Goal: Task Accomplishment & Management: Complete application form

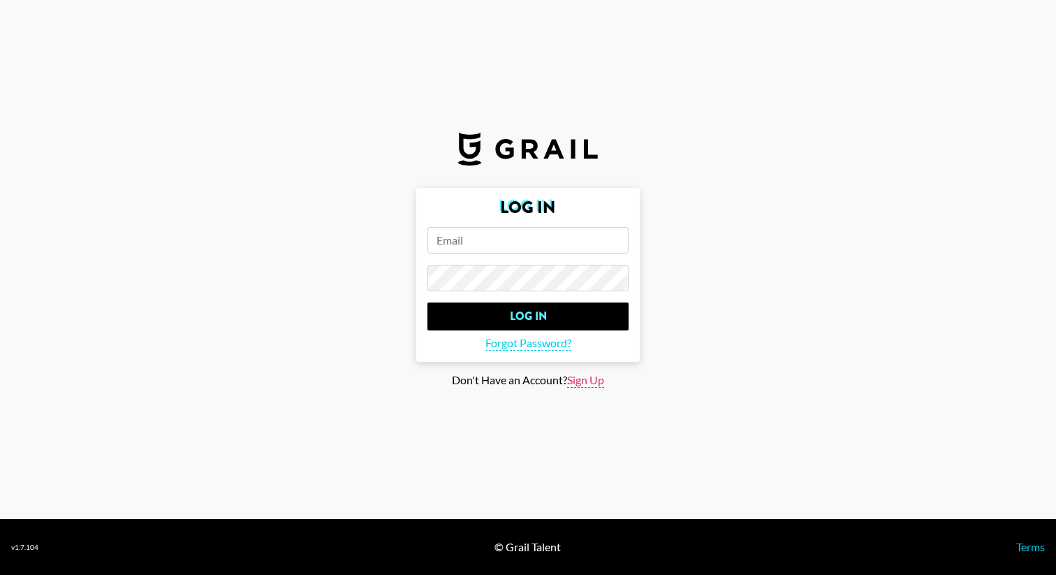
click at [576, 380] on span "Sign Up" at bounding box center [585, 380] width 37 height 15
type input "Sign Up"
click at [531, 247] on input "email" at bounding box center [527, 240] width 201 height 27
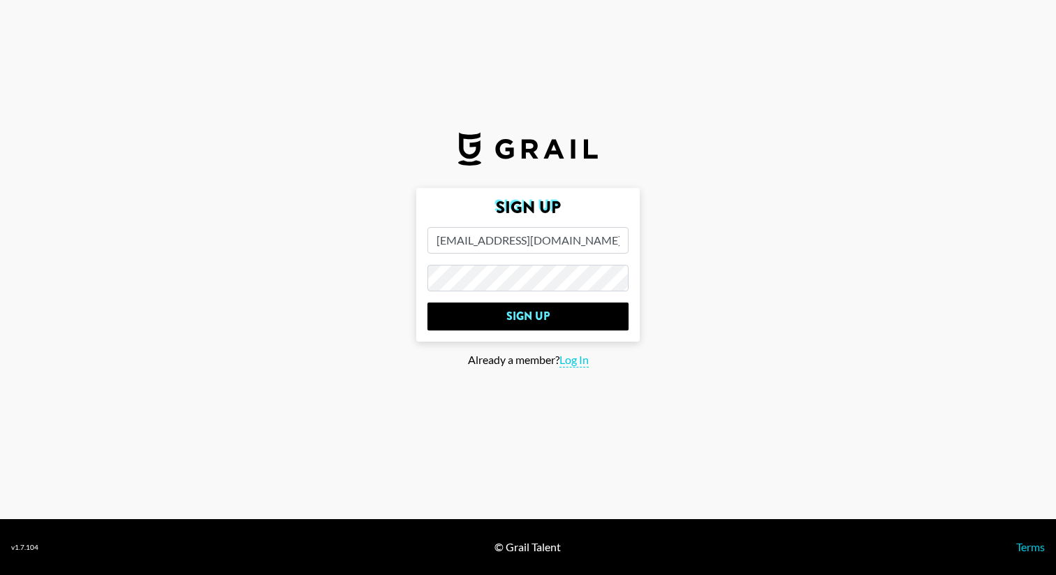
type input "linn.karlsson@ginatricot.com"
click at [377, 277] on main "Sign Up linn.karlsson@ginatricot.com Sign Up Already a member? Log In" at bounding box center [527, 288] width 1033 height 200
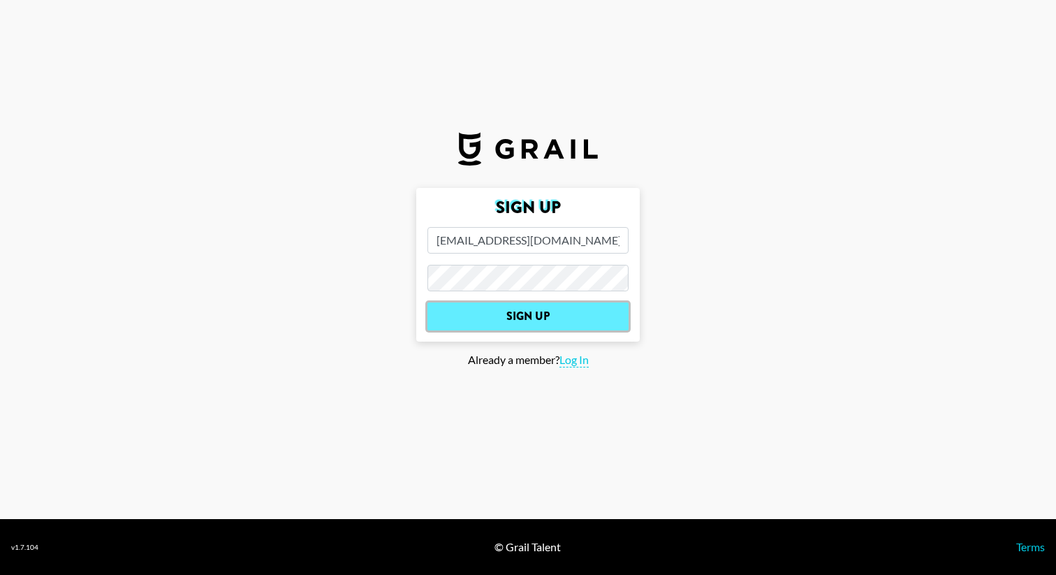
click at [459, 302] on input "Sign Up" at bounding box center [527, 316] width 201 height 28
click at [507, 304] on input "Sign Up" at bounding box center [527, 316] width 201 height 28
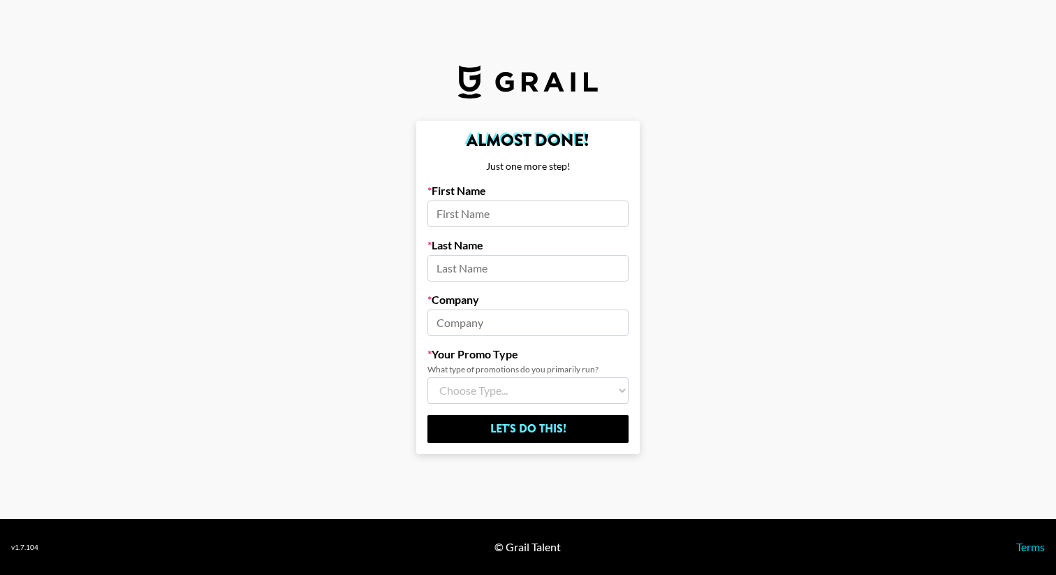
click at [485, 186] on label "First Name" at bounding box center [527, 191] width 201 height 14
click at [549, 210] on input at bounding box center [527, 213] width 201 height 27
type input "l"
type input "Linn"
click at [538, 263] on input at bounding box center [527, 268] width 201 height 27
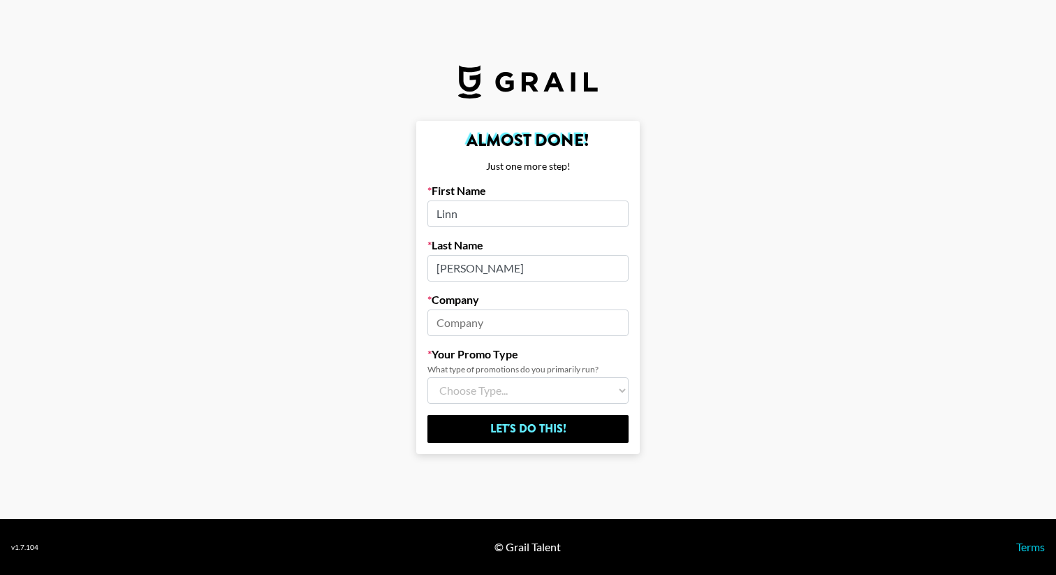
type input "Karlsson"
click at [522, 318] on input at bounding box center [527, 322] width 201 height 27
type input "Gina Tricot"
click at [464, 353] on label "Your Promo Type" at bounding box center [527, 354] width 201 height 14
click at [480, 385] on select "Choose Type... Song Promos Brand Promos Both (I work at an Agency)" at bounding box center [527, 390] width 201 height 27
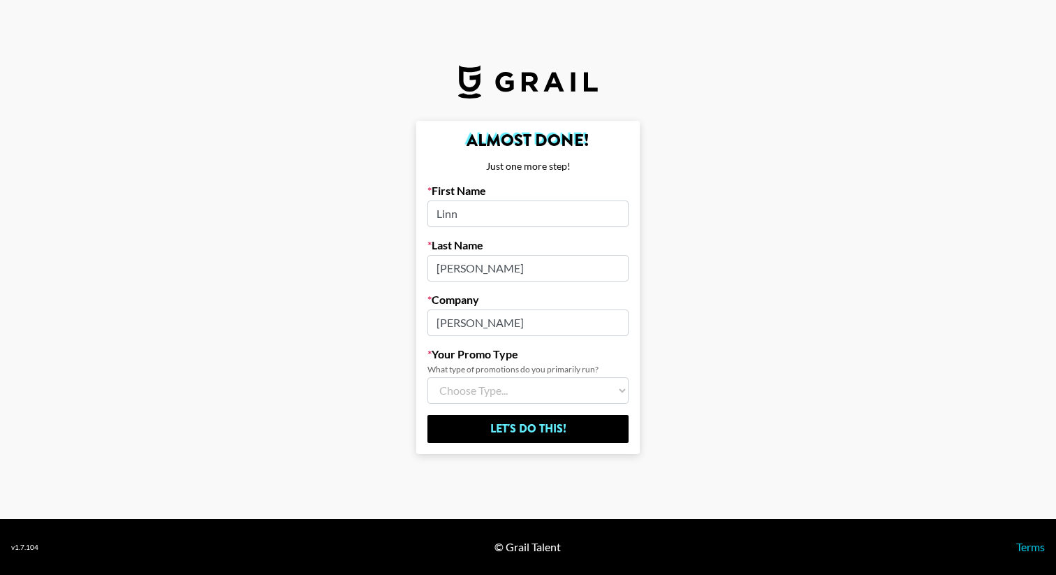
select select "Brand"
click at [427, 377] on select "Choose Type... Song Promos Brand Promos Both (I work at an Agency)" at bounding box center [527, 390] width 201 height 27
click at [634, 340] on form "Almost Done! Just one more step! First Name Linn Last Name Karlsson Company Gin…" at bounding box center [527, 287] width 223 height 333
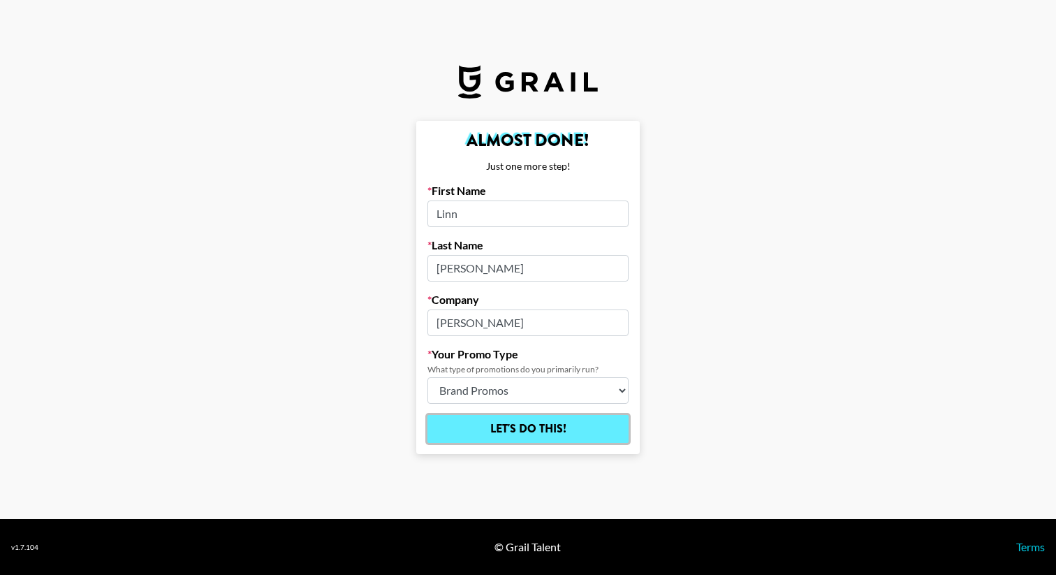
click at [543, 432] on input "Let's Do This!" at bounding box center [527, 429] width 201 height 28
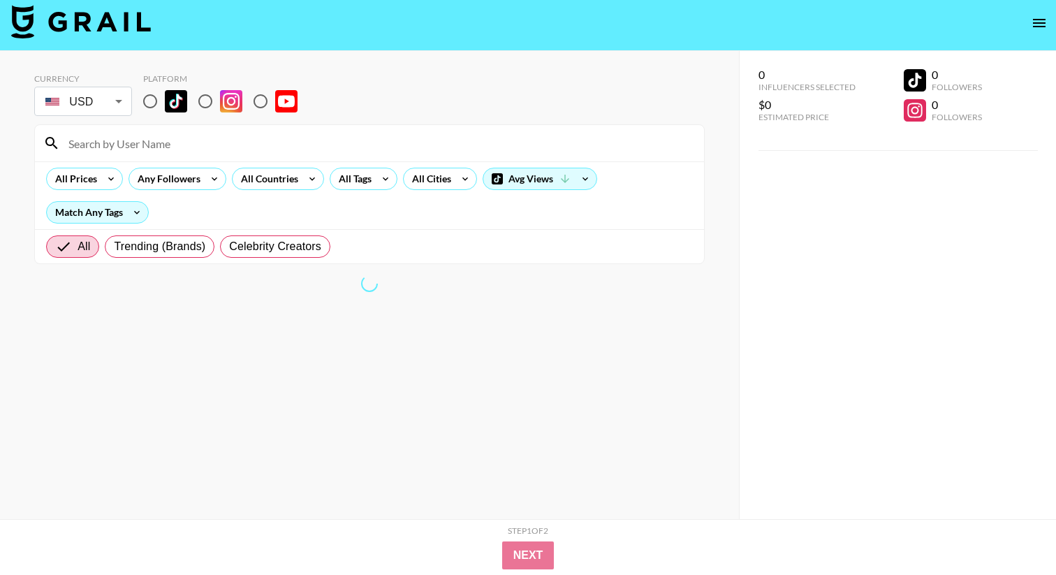
scroll to position [1, 0]
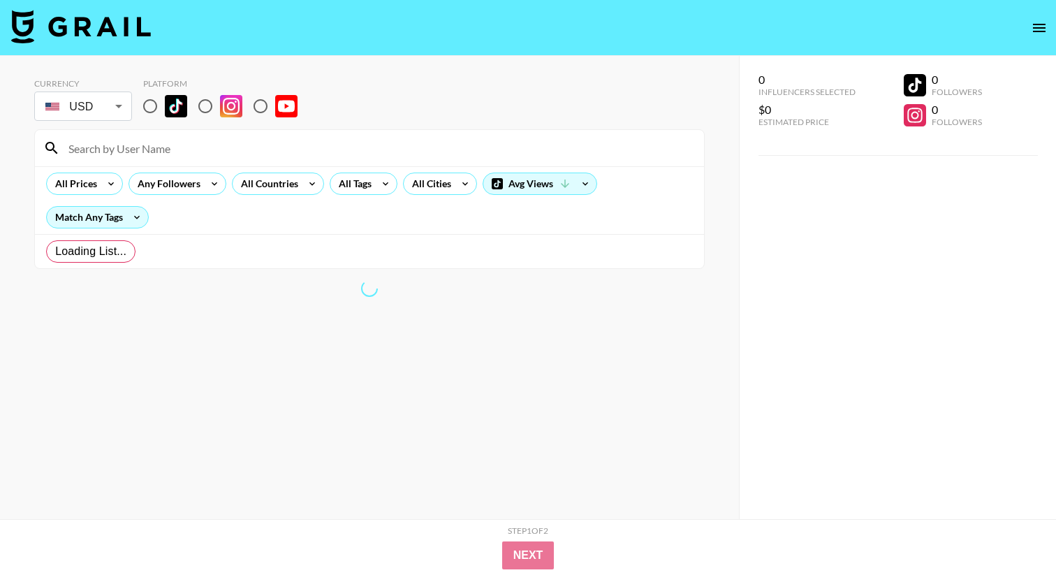
radio input "true"
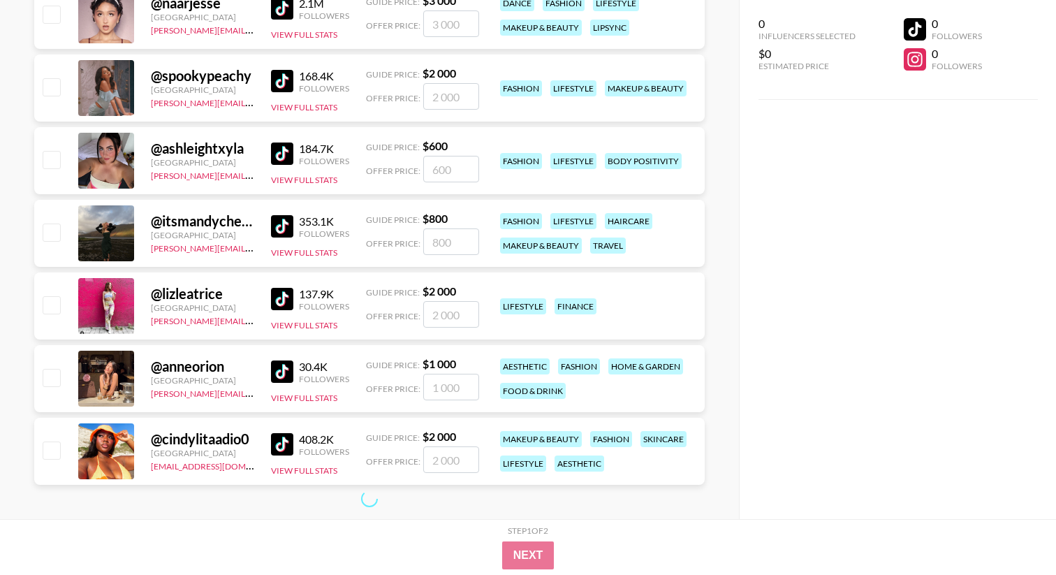
scroll to position [1336, 0]
